Goal: Task Accomplishment & Management: Use online tool/utility

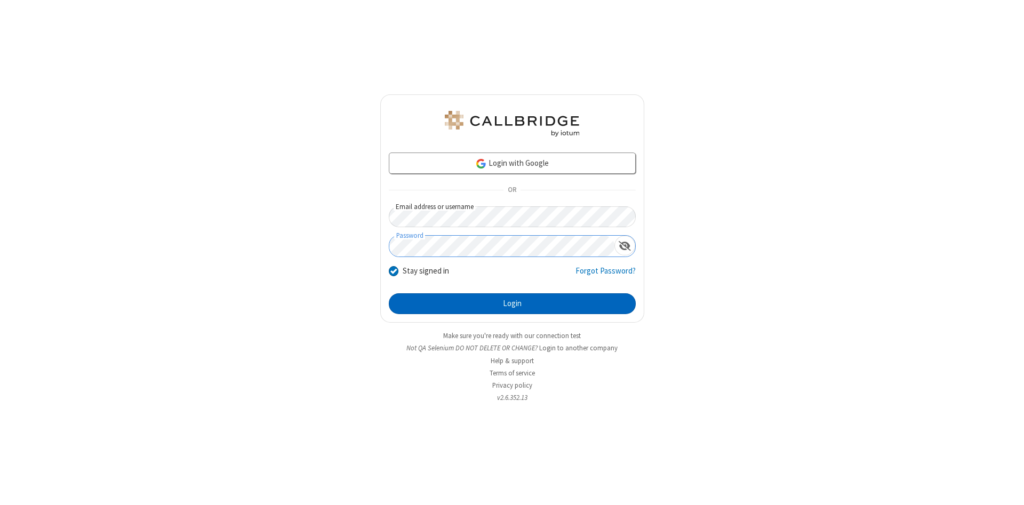
click at [512, 304] on button "Login" at bounding box center [512, 303] width 247 height 21
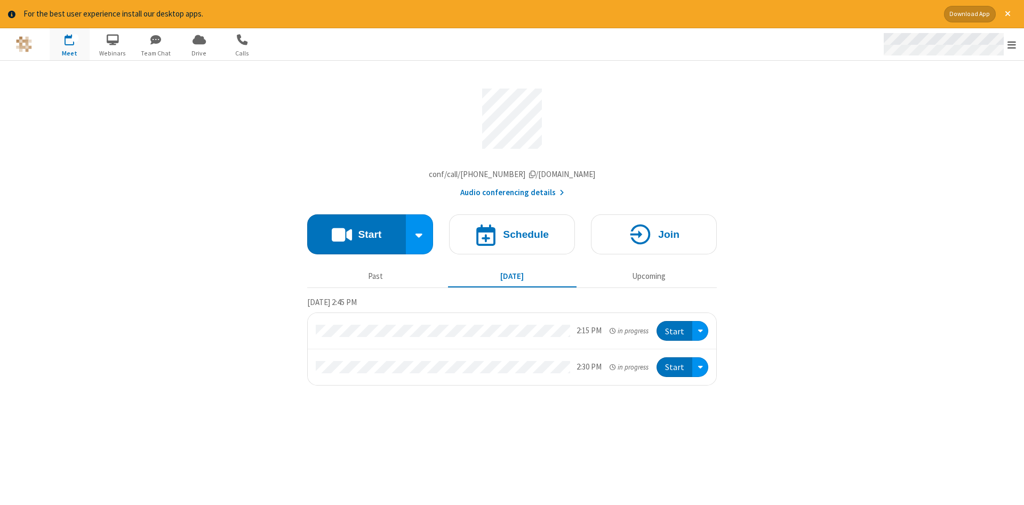
click at [1012, 45] on span "Open menu" at bounding box center [1012, 44] width 9 height 11
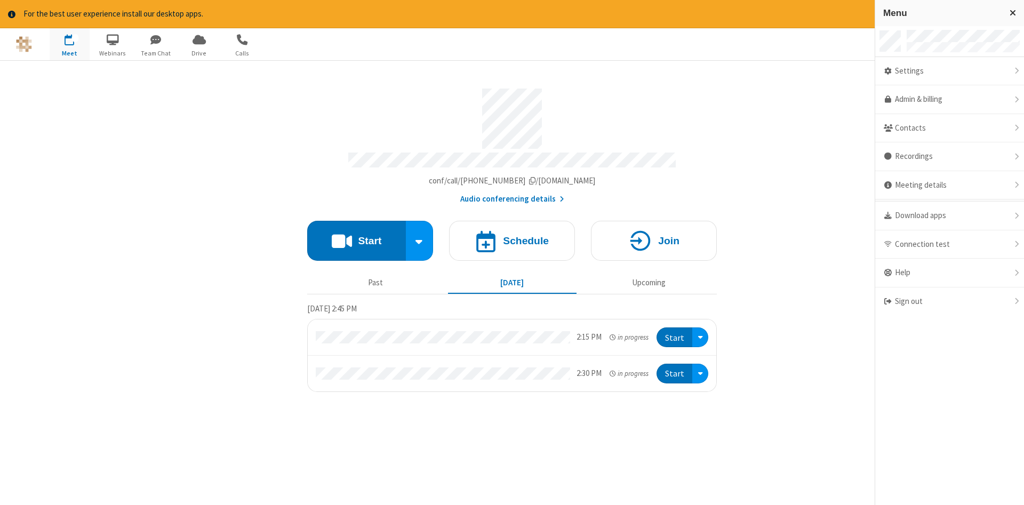
click at [69, 44] on span "button" at bounding box center [70, 39] width 40 height 18
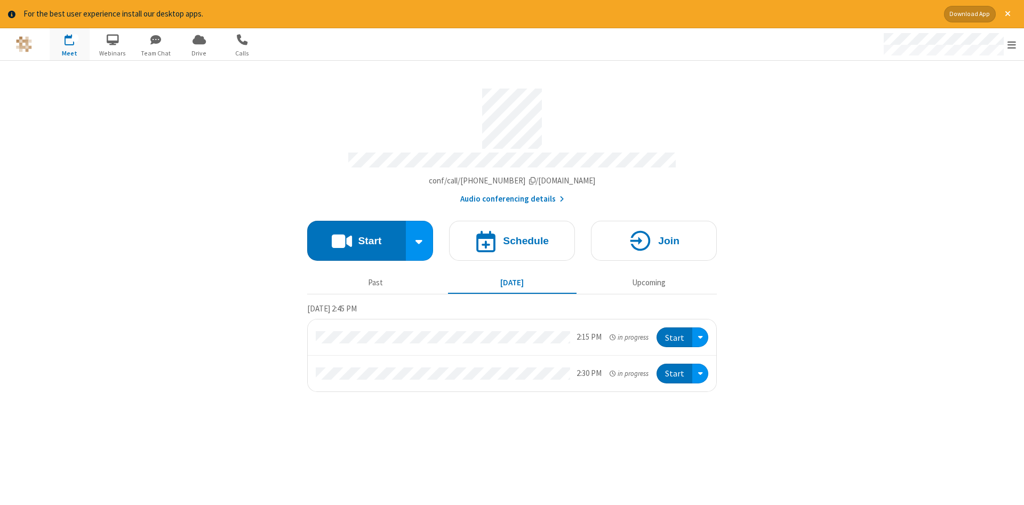
click at [69, 44] on span "button" at bounding box center [70, 39] width 40 height 18
click at [512, 237] on h4 "Schedule" at bounding box center [526, 241] width 46 height 10
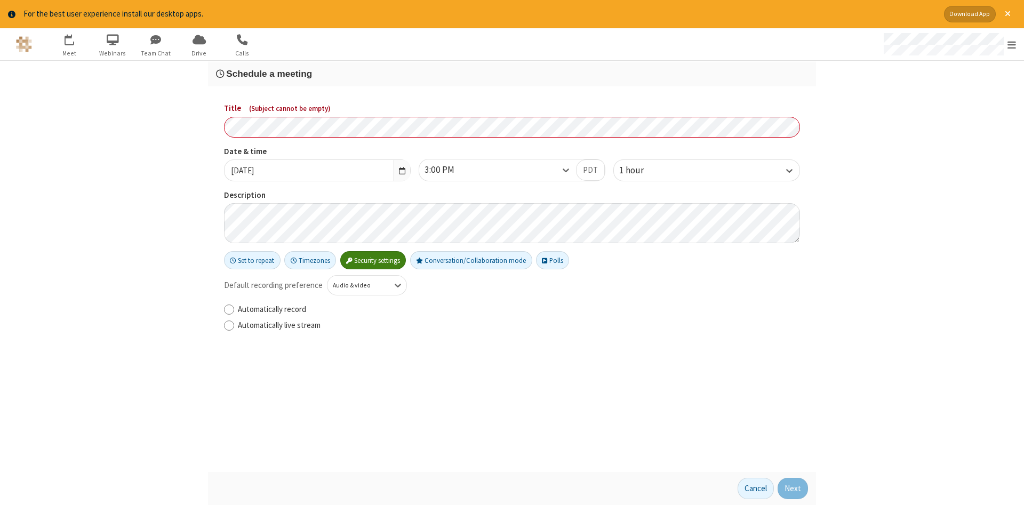
click at [512, 73] on h3 "Schedule a meeting" at bounding box center [512, 74] width 592 height 10
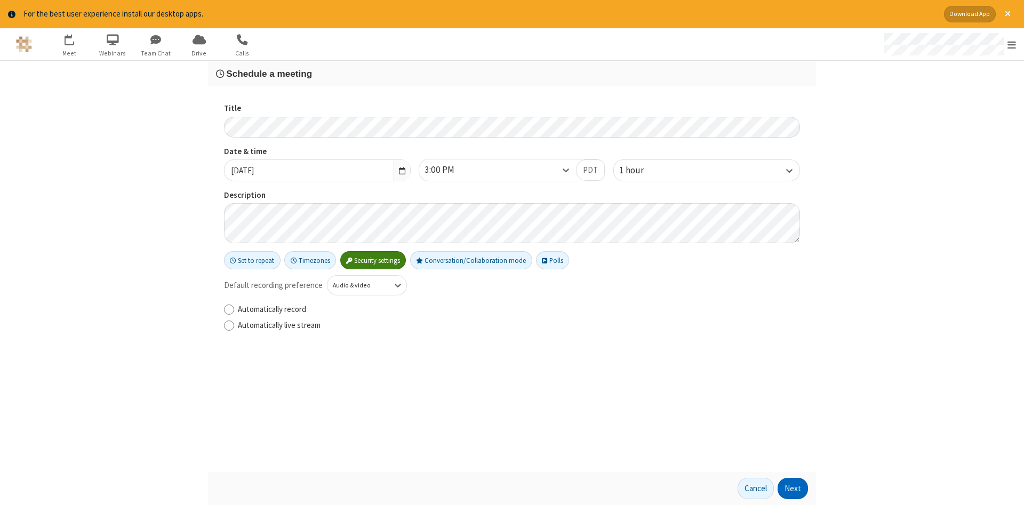
click at [793, 489] on button "Next" at bounding box center [793, 488] width 30 height 21
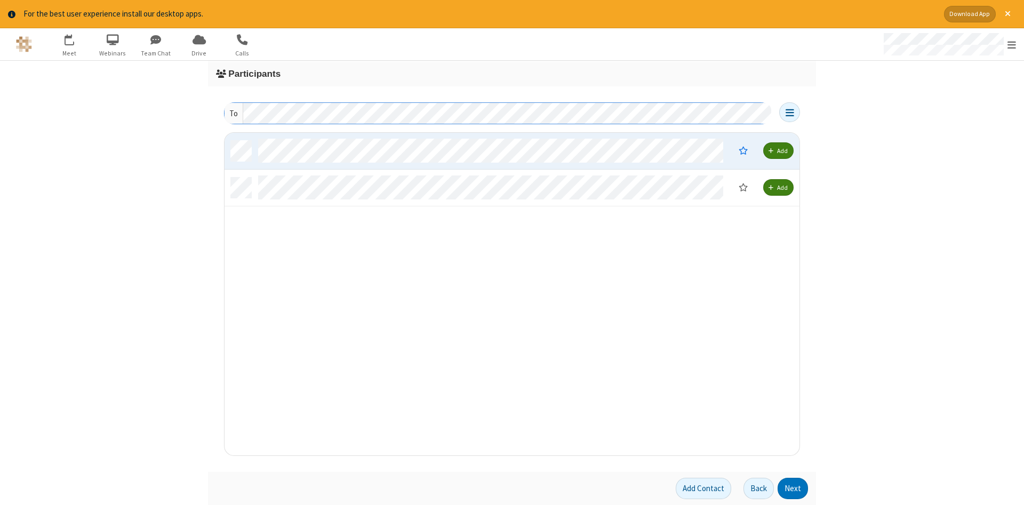
scroll to position [323, 575]
click at [793, 489] on button "Next" at bounding box center [793, 488] width 30 height 21
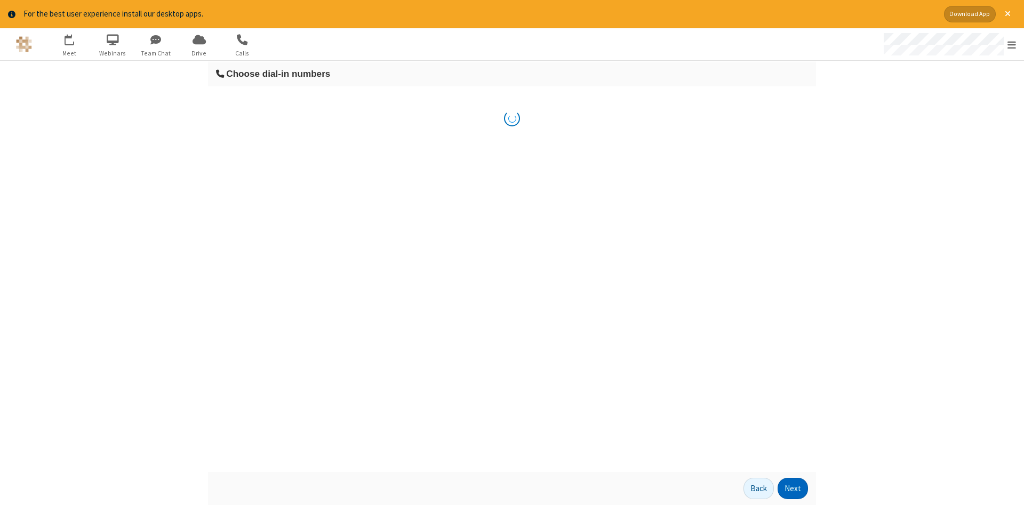
click at [793, 489] on button "Next" at bounding box center [793, 488] width 30 height 21
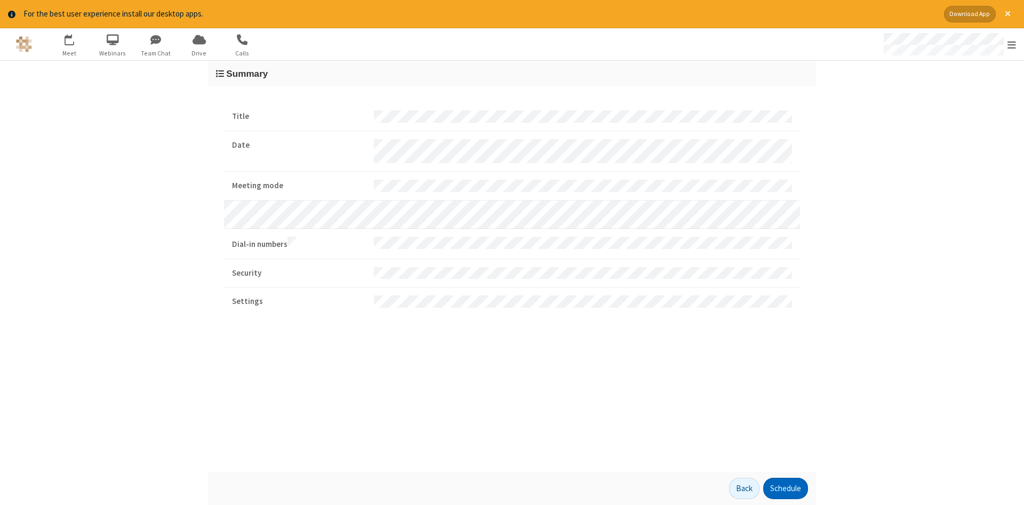
click at [785, 489] on button "Schedule" at bounding box center [785, 488] width 45 height 21
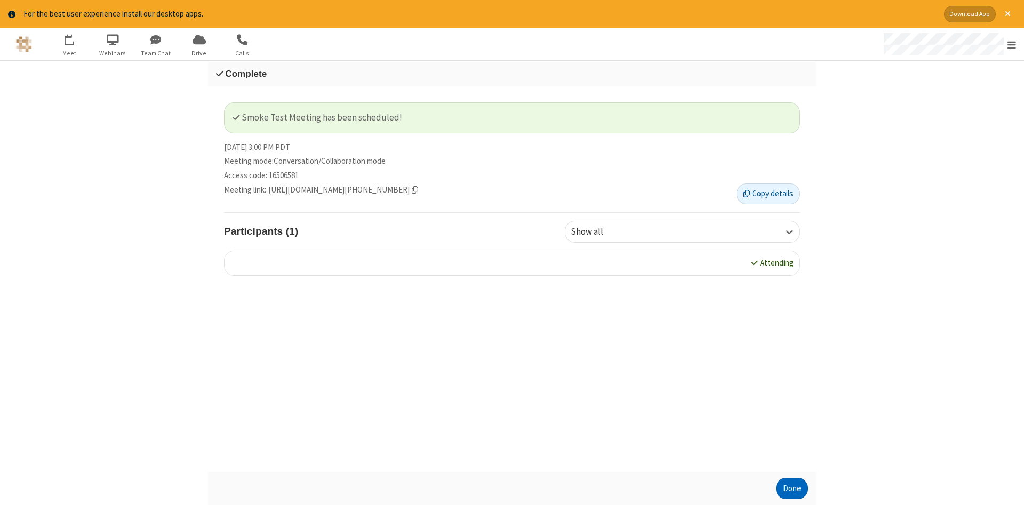
click at [792, 489] on button "Done" at bounding box center [792, 488] width 32 height 21
